Goal: Information Seeking & Learning: Learn about a topic

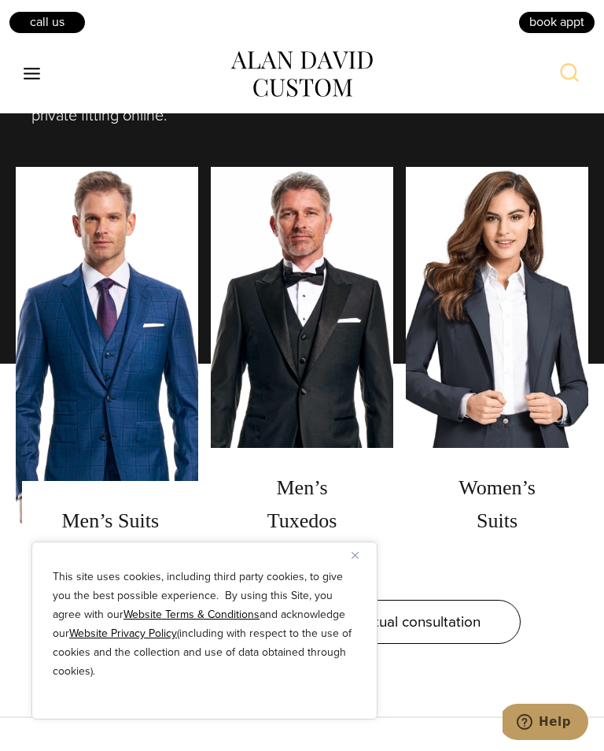
scroll to position [1225, 0]
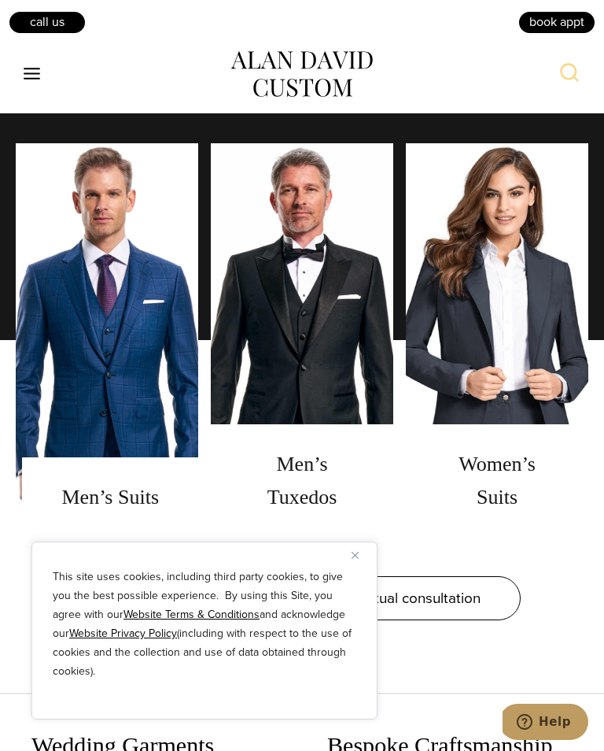
click at [76, 358] on link "men's suits" at bounding box center [107, 340] width 183 height 394
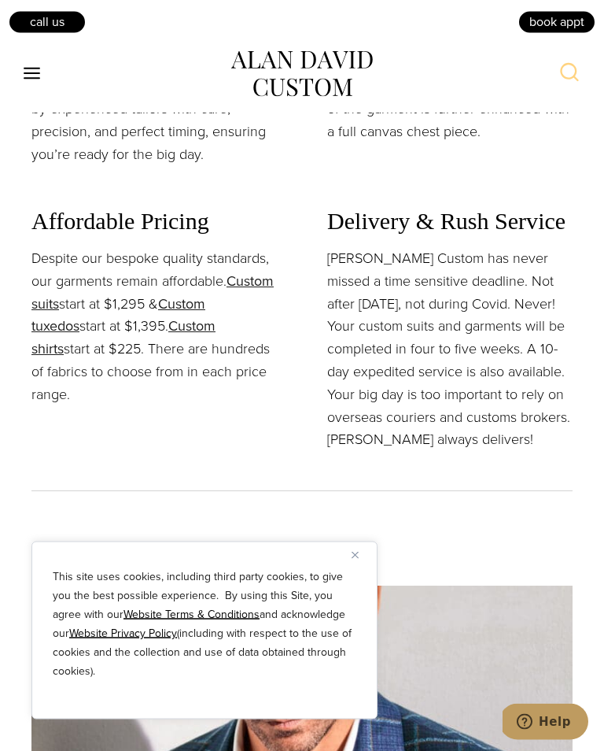
scroll to position [2013, 0]
click at [54, 313] on link "Custom suits" at bounding box center [152, 291] width 242 height 43
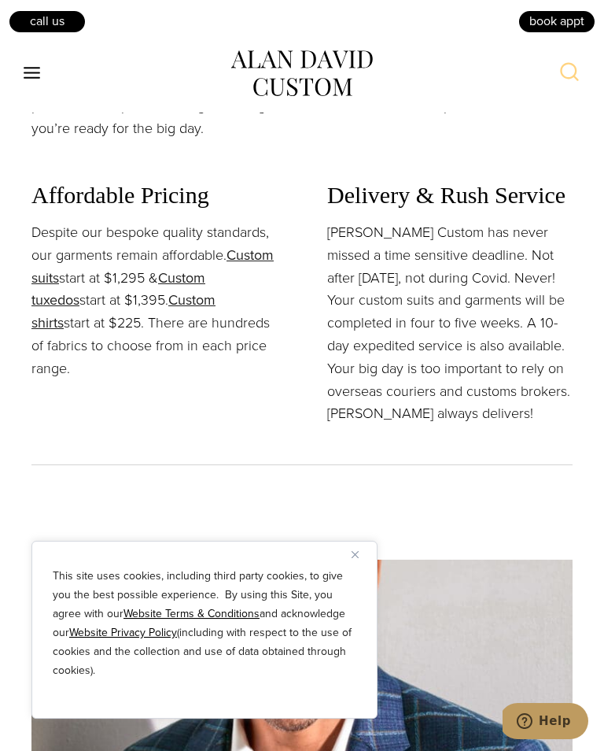
scroll to position [2135, 0]
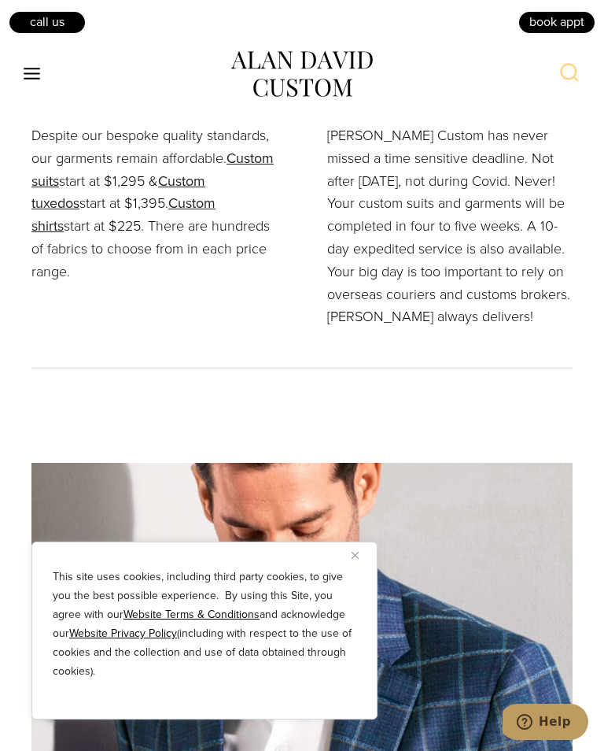
click at [203, 222] on link "Custom shirts" at bounding box center [123, 214] width 184 height 43
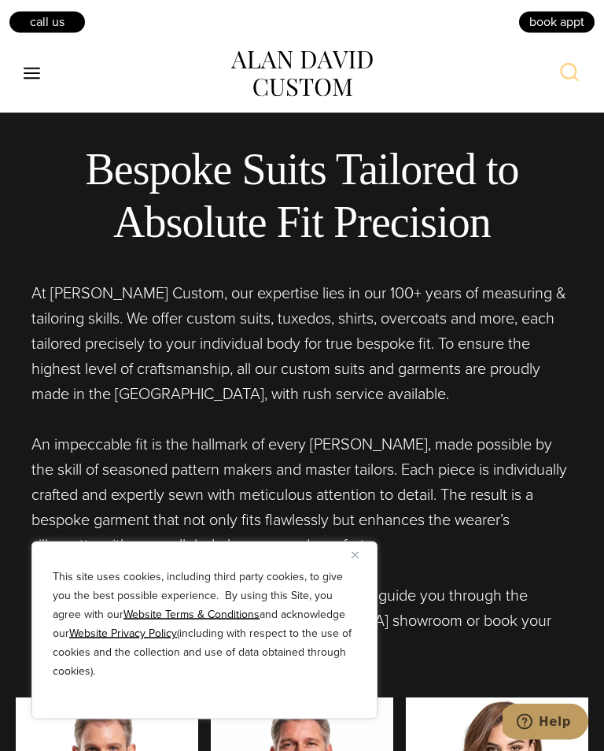
scroll to position [681, 0]
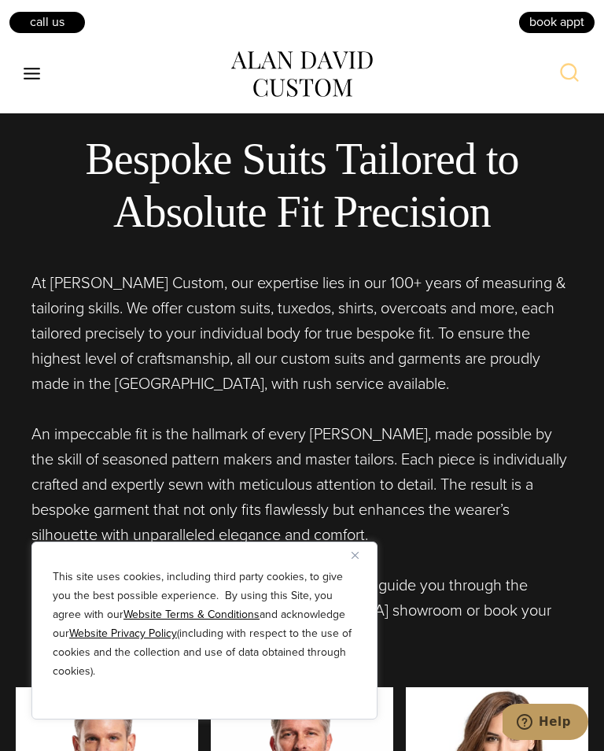
click at [342, 576] on div "This site uses cookies, including third party cookies, to give you the best pos…" at bounding box center [204, 631] width 346 height 178
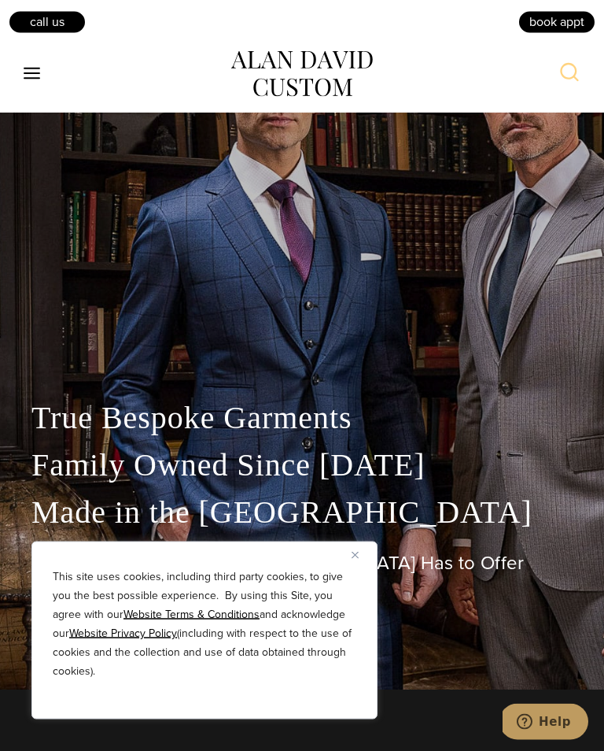
scroll to position [0, 0]
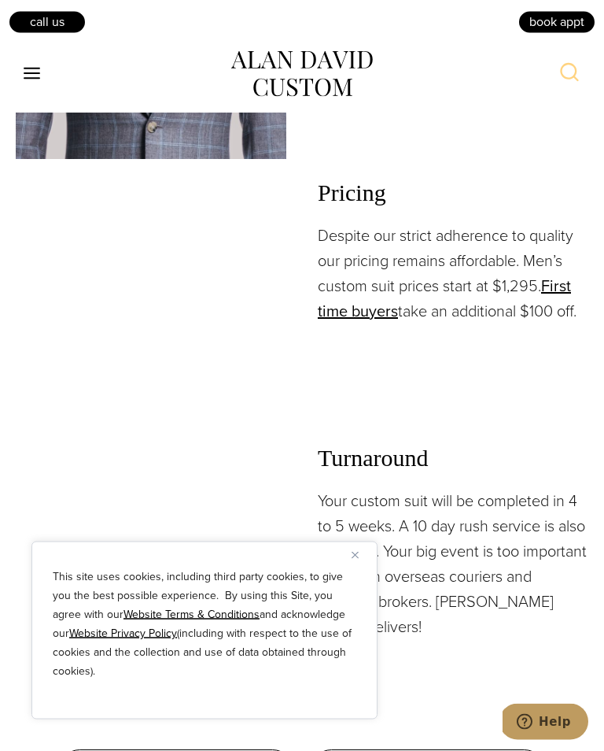
scroll to position [2253, 0]
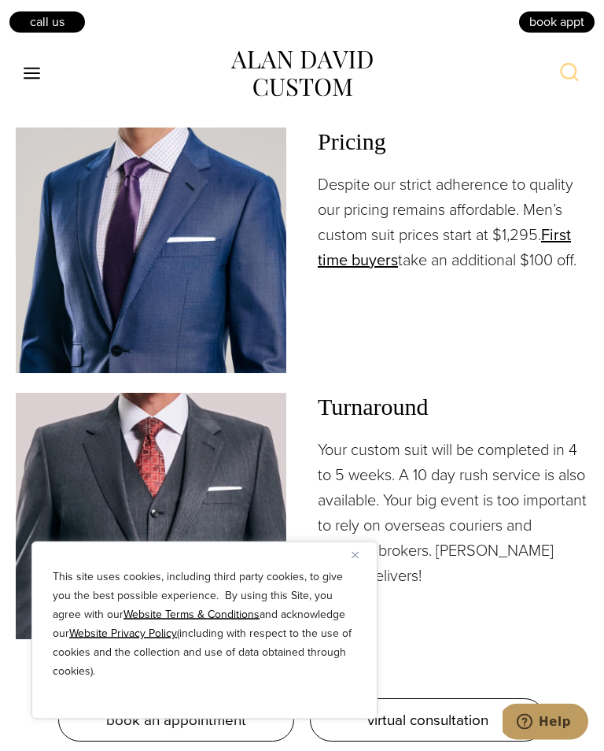
click at [342, 157] on h3 "Pricing" at bounding box center [453, 142] width 271 height 28
click at [116, 278] on img at bounding box center [151, 251] width 271 height 246
click at [338, 272] on link "First time buyers" at bounding box center [444, 248] width 253 height 49
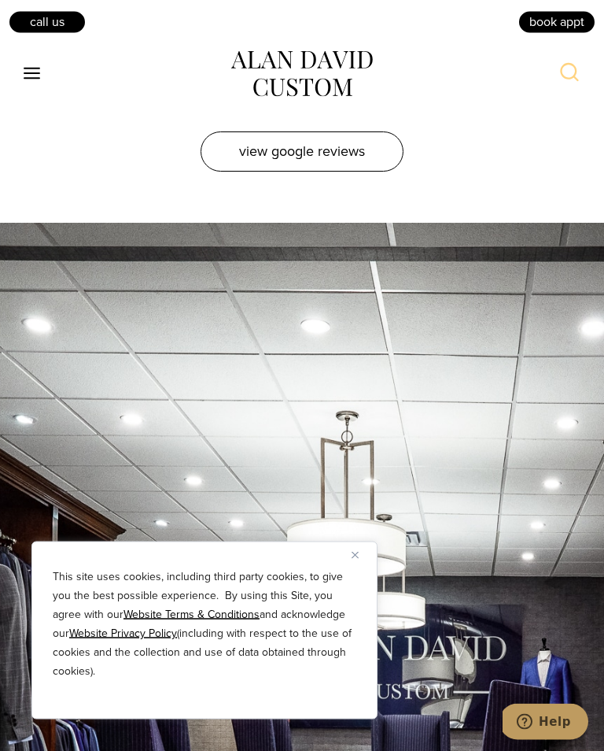
scroll to position [8480, 0]
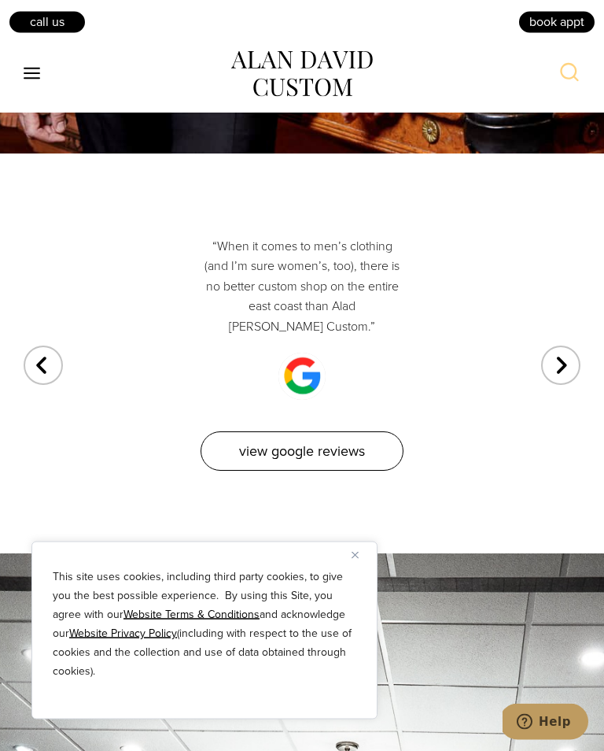
scroll to position [2463, 0]
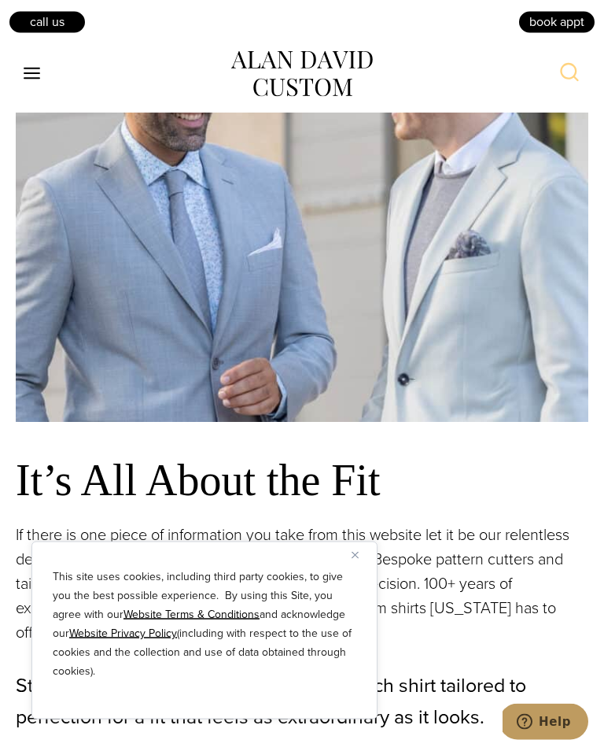
scroll to position [1295, 0]
